Goal: Transaction & Acquisition: Purchase product/service

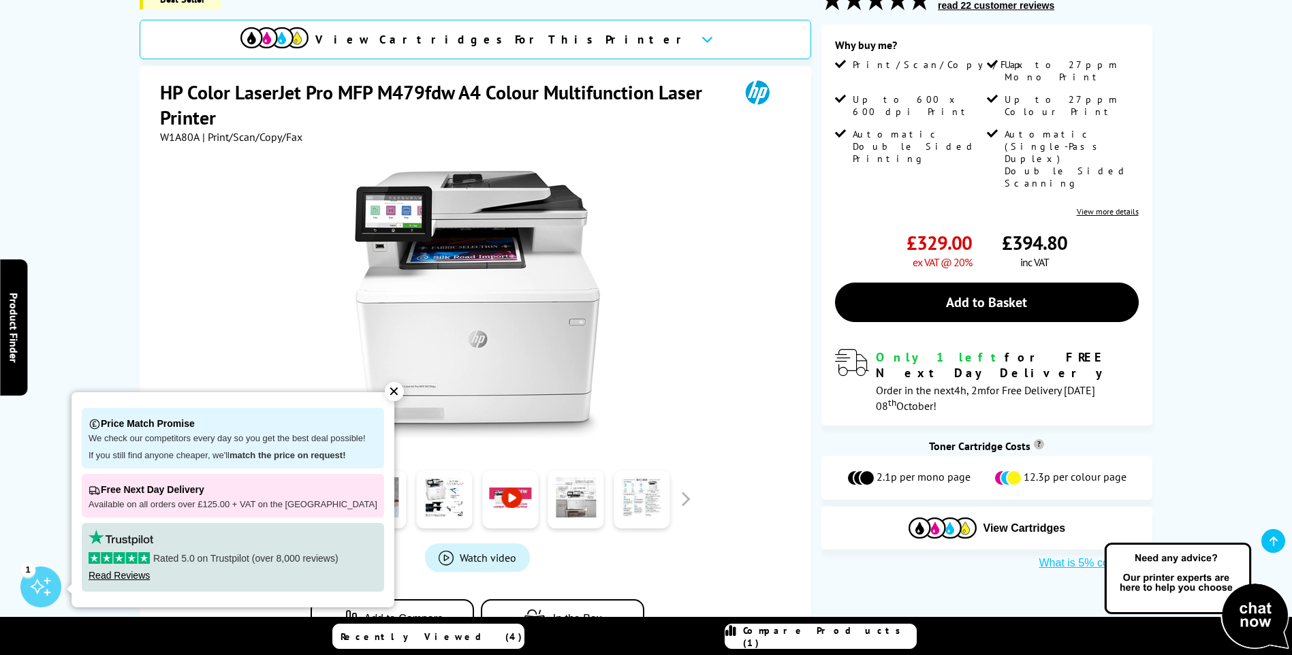
click at [1092, 206] on link "View more details" at bounding box center [1108, 211] width 62 height 10
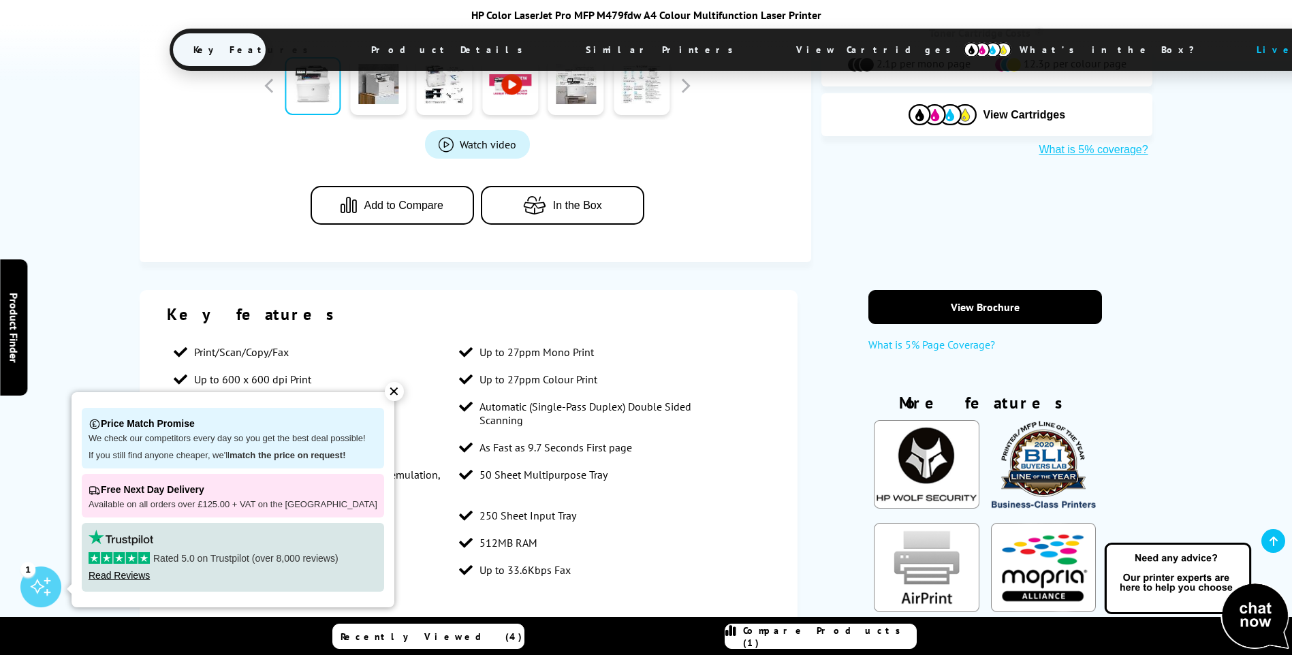
scroll to position [806, 0]
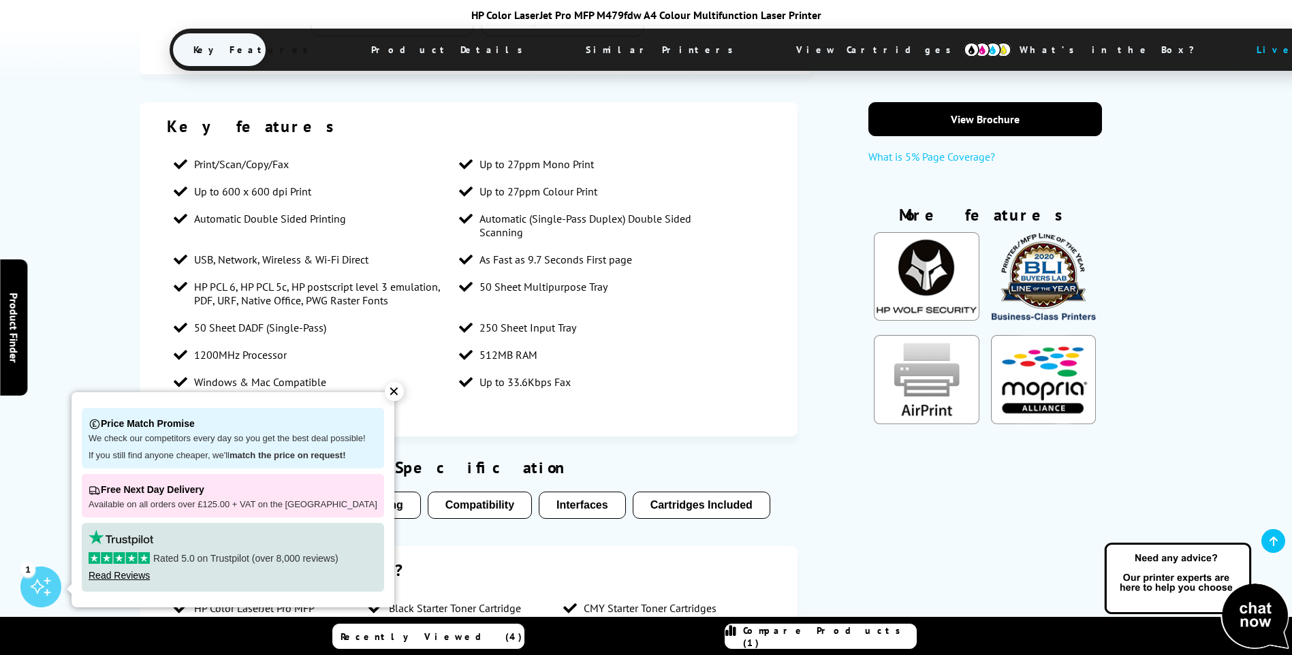
click at [385, 394] on div "✕" at bounding box center [394, 391] width 19 height 19
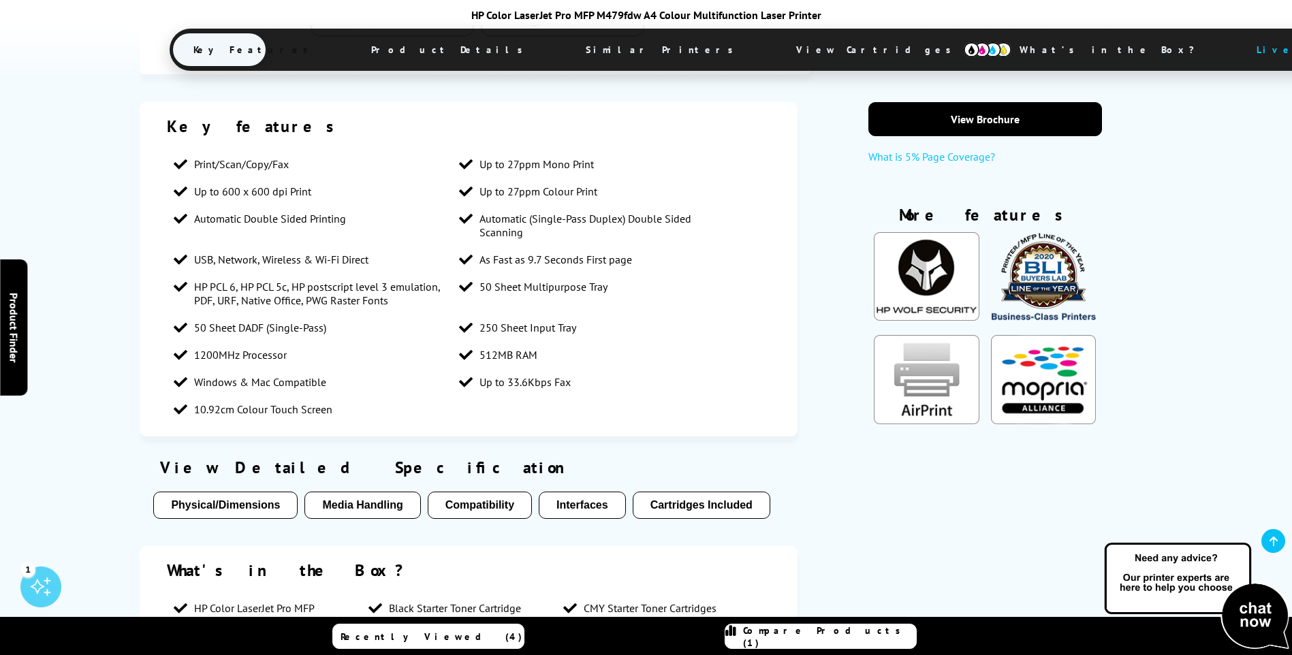
scroll to position [942, 0]
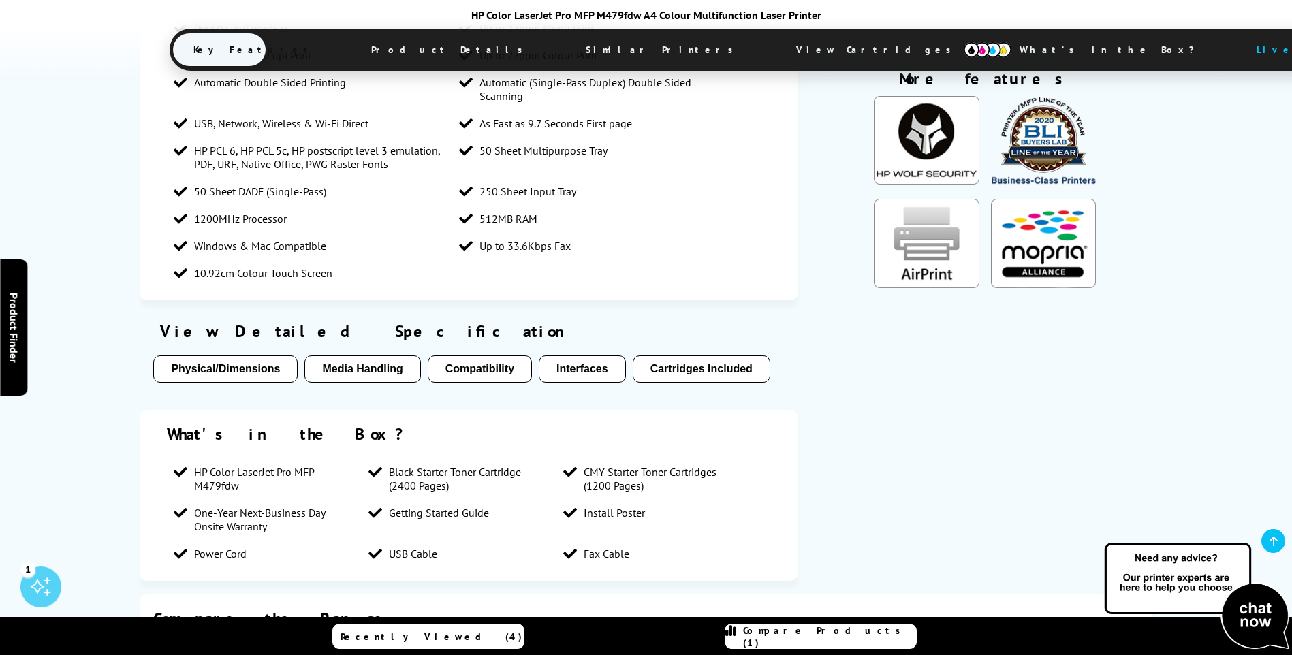
click at [687, 364] on button "Cartridges Included" at bounding box center [702, 368] width 138 height 27
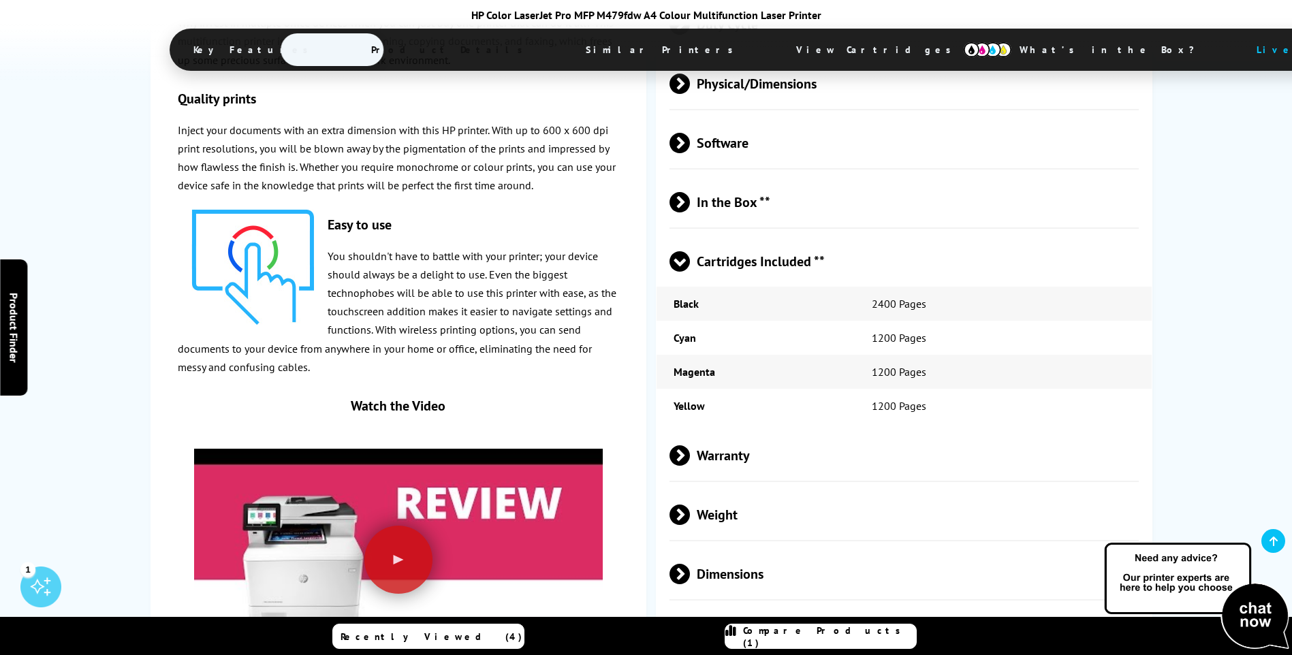
scroll to position [2816, 0]
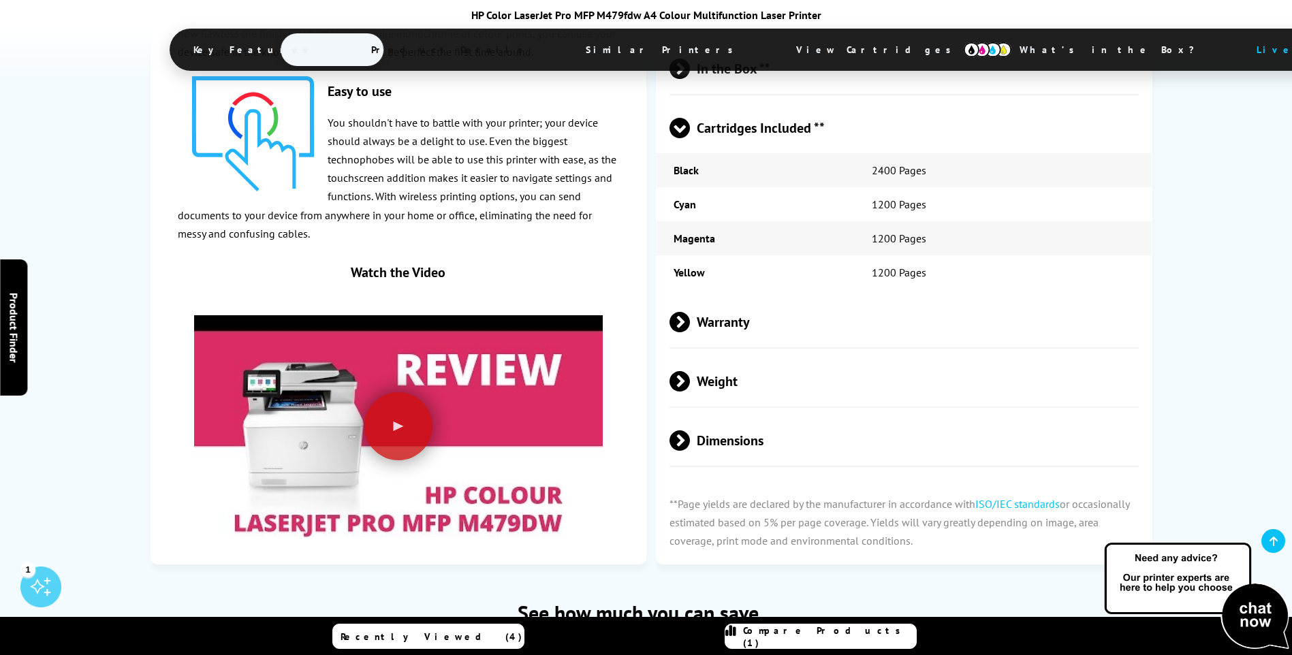
click at [690, 323] on span at bounding box center [690, 322] width 0 height 20
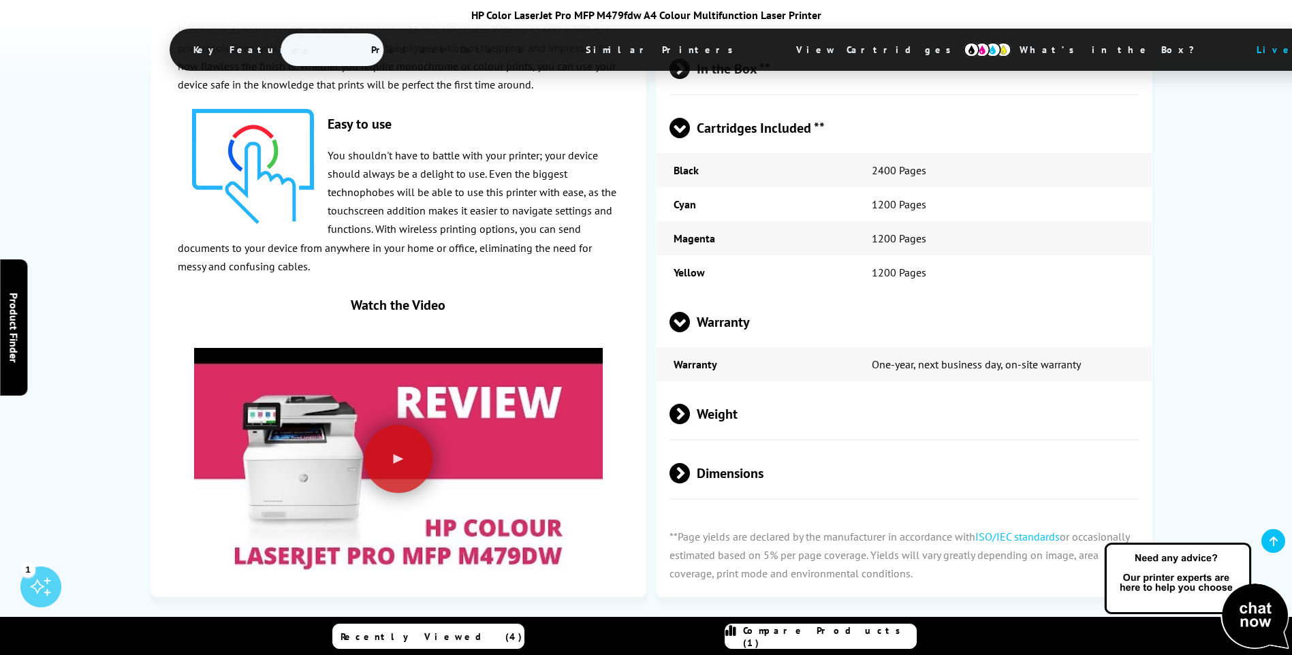
click at [686, 332] on span at bounding box center [679, 332] width 20 height 0
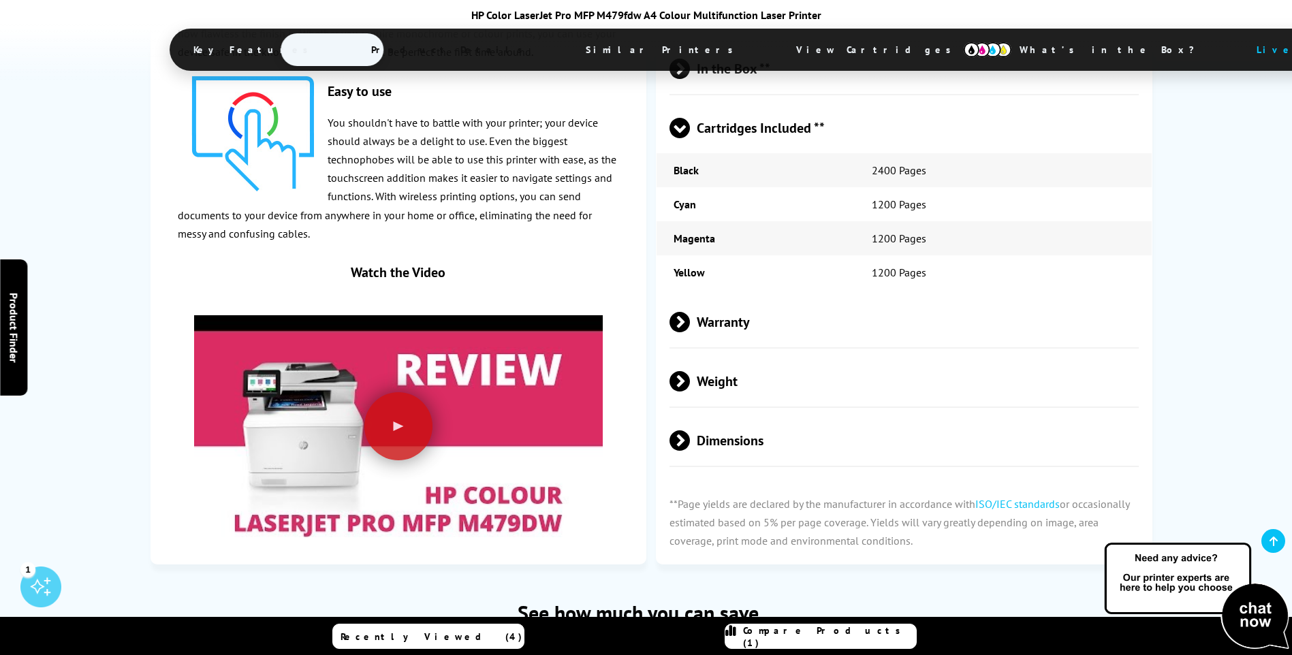
click at [690, 379] on span at bounding box center [690, 381] width 0 height 20
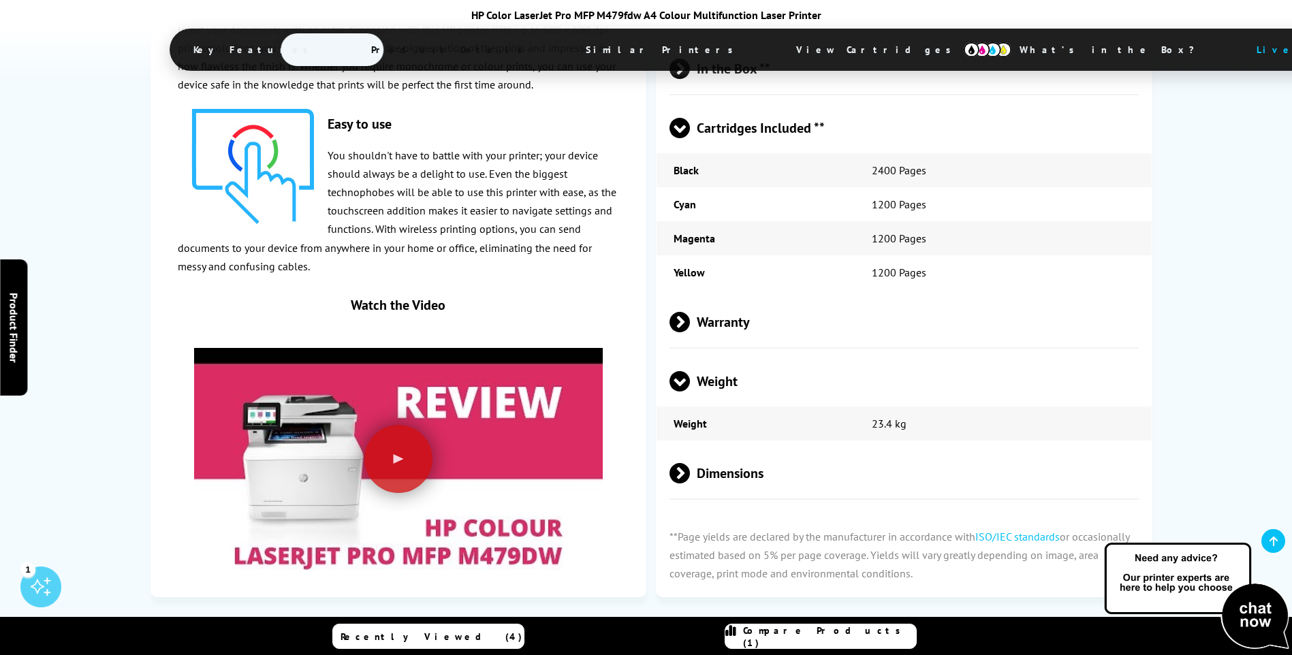
click at [688, 392] on span at bounding box center [679, 392] width 20 height 0
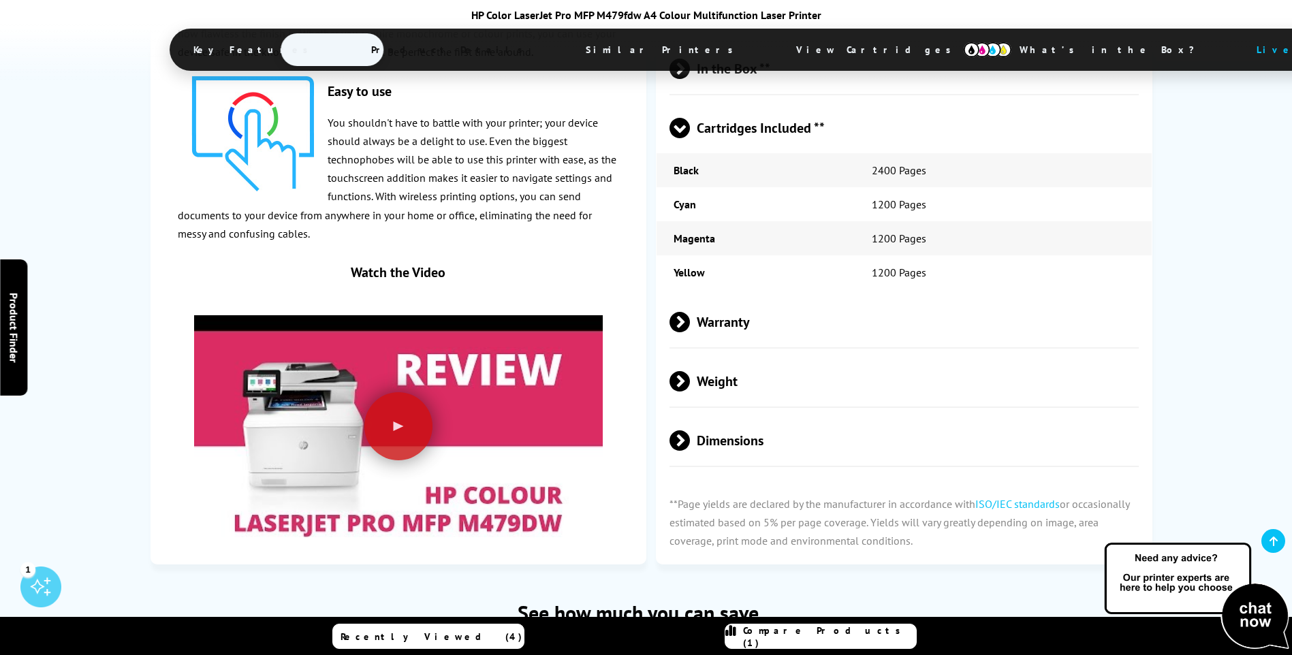
click at [690, 444] on span at bounding box center [690, 440] width 0 height 20
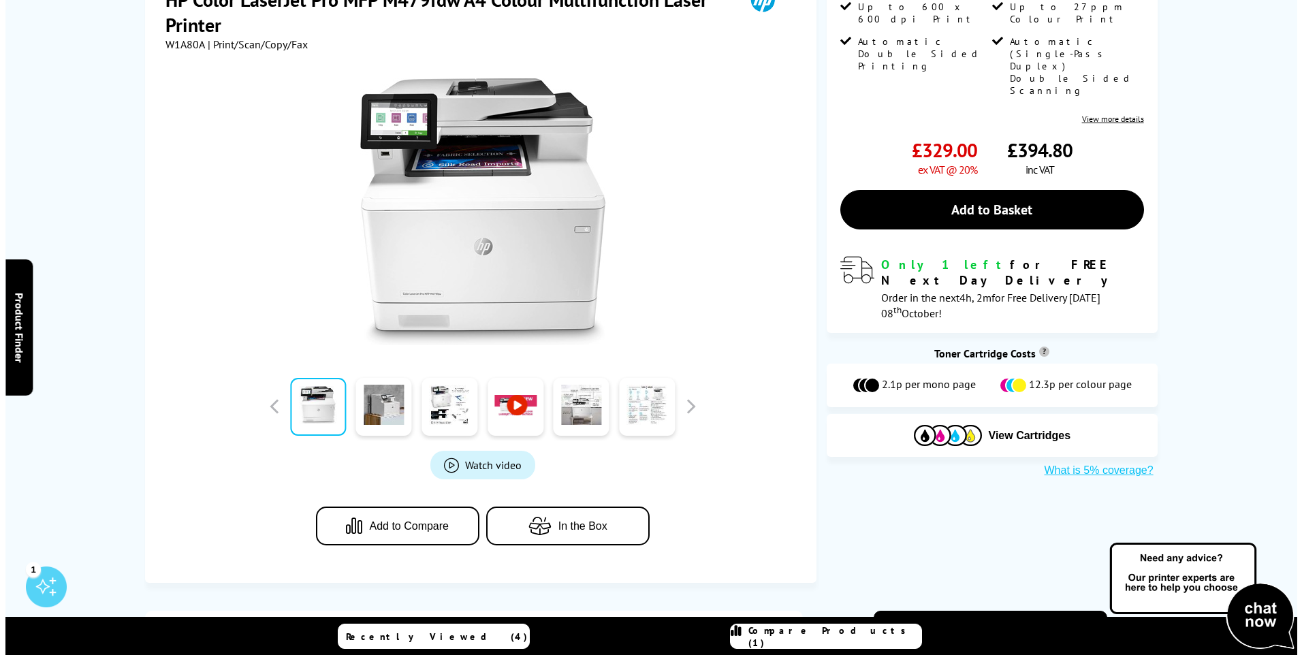
scroll to position [0, 0]
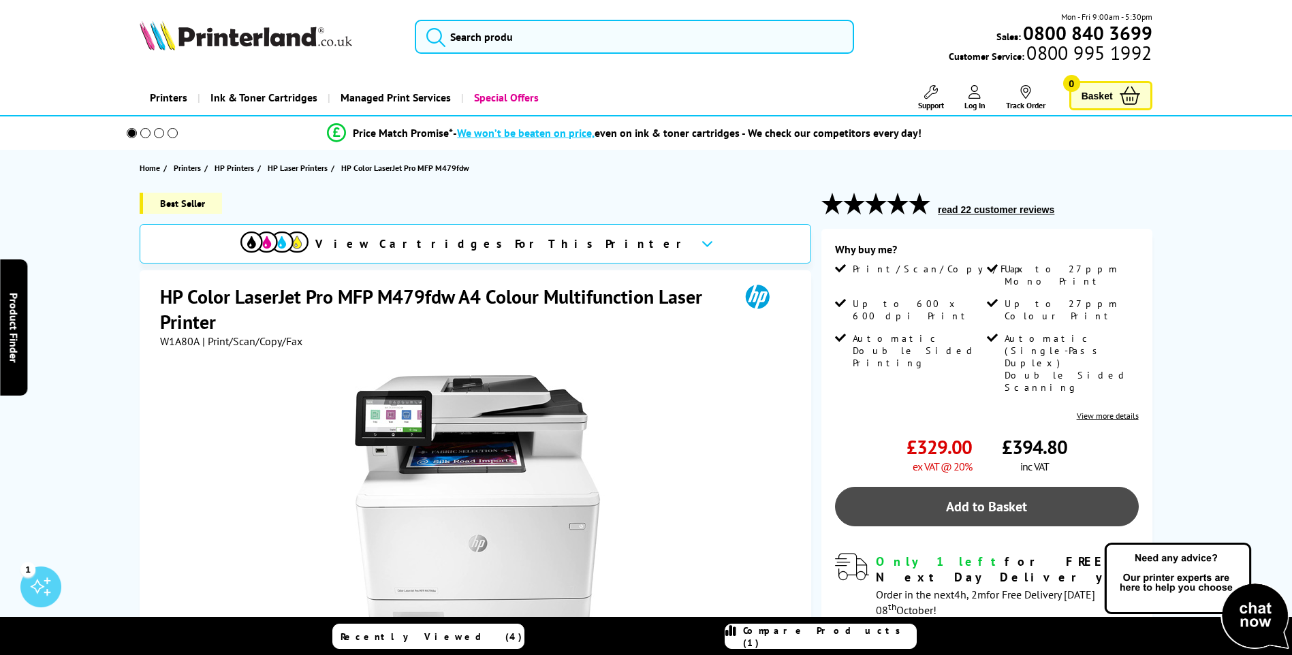
click at [971, 487] on link "Add to Basket" at bounding box center [987, 506] width 304 height 39
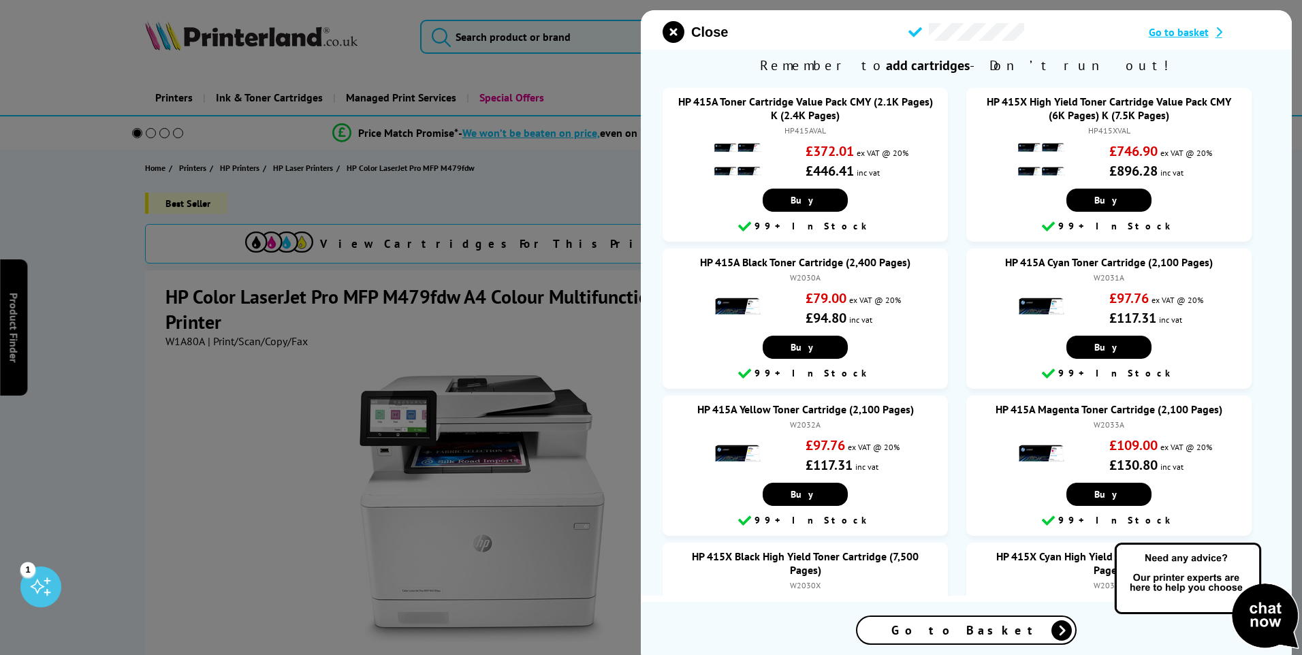
click at [992, 624] on span "Go to Basket" at bounding box center [966, 630] width 150 height 16
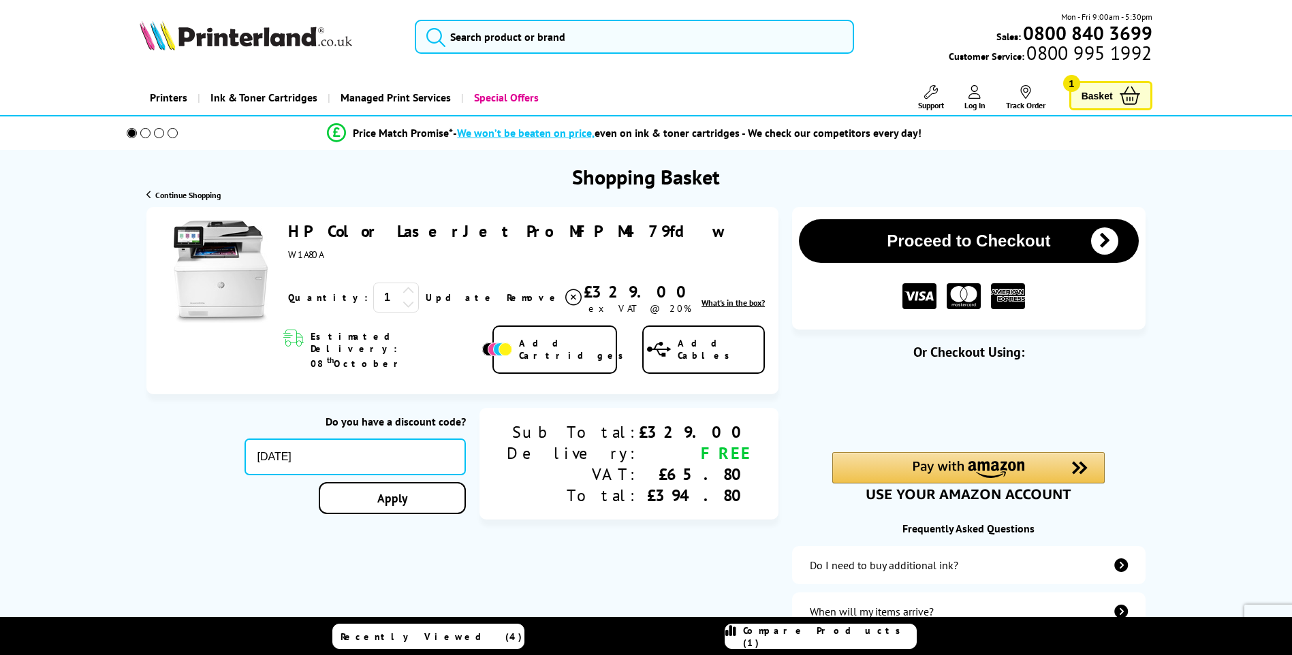
type input "[DATE]"
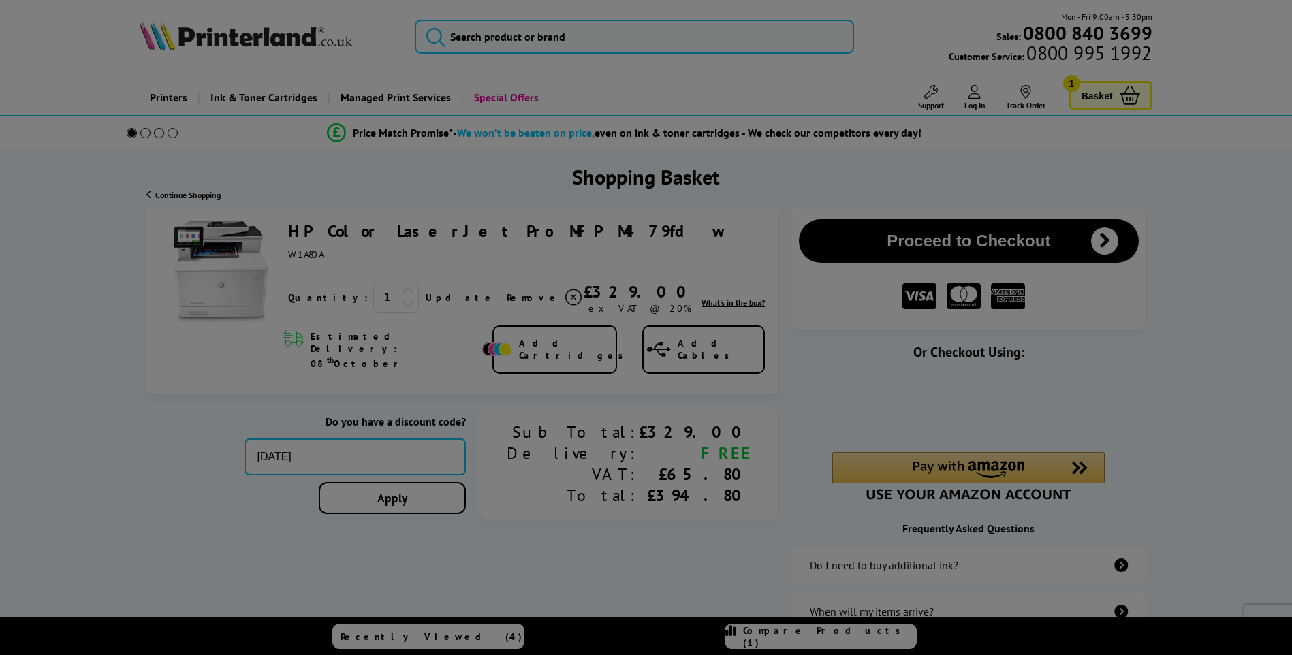
click at [447, 481] on div "Proceed to Checkout Shopping Basket 1 Update" at bounding box center [646, 469] width 1292 height 525
